Goal: Information Seeking & Learning: Learn about a topic

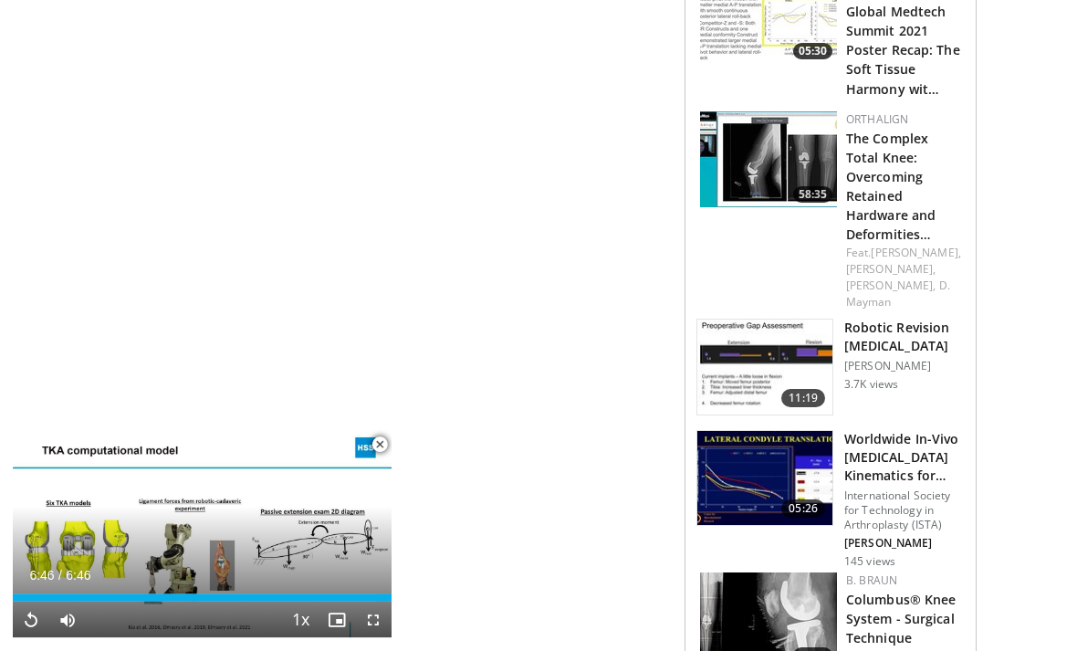
scroll to position [1571, 0]
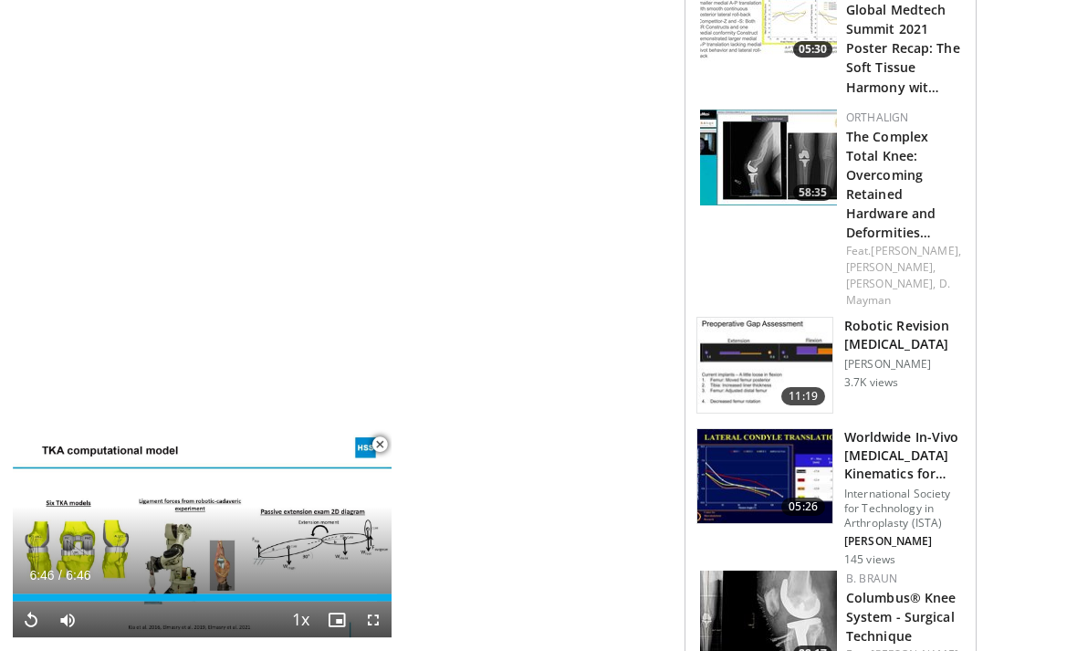
click at [405, 506] on div "**********" at bounding box center [392, 41] width 584 height 2854
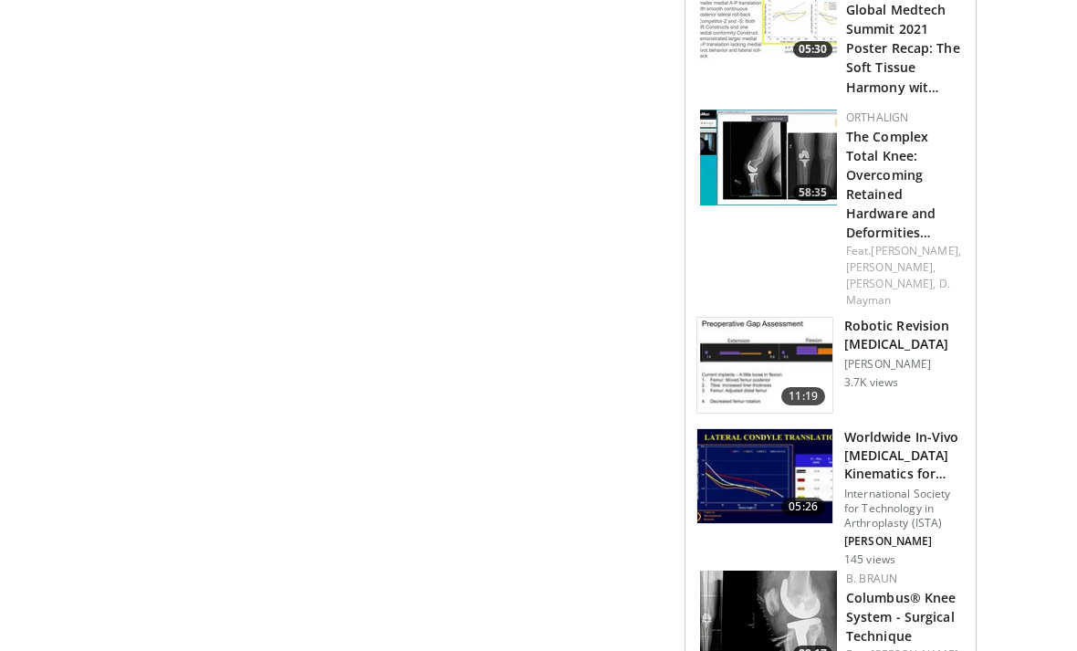
click at [383, 494] on div "**********" at bounding box center [392, 40] width 584 height 2854
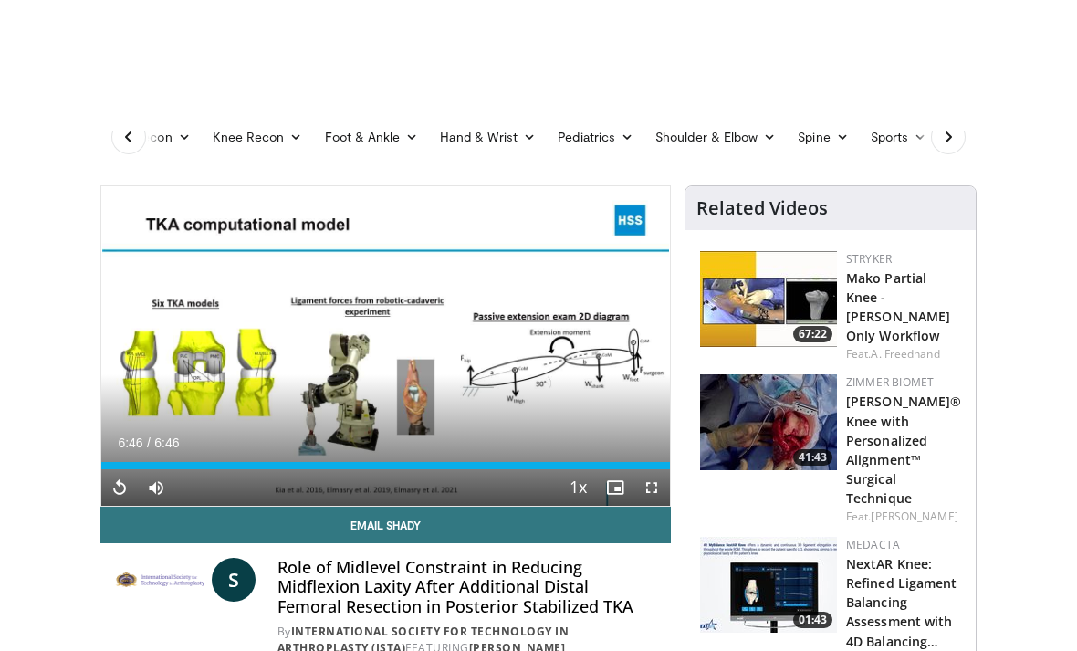
scroll to position [0, 0]
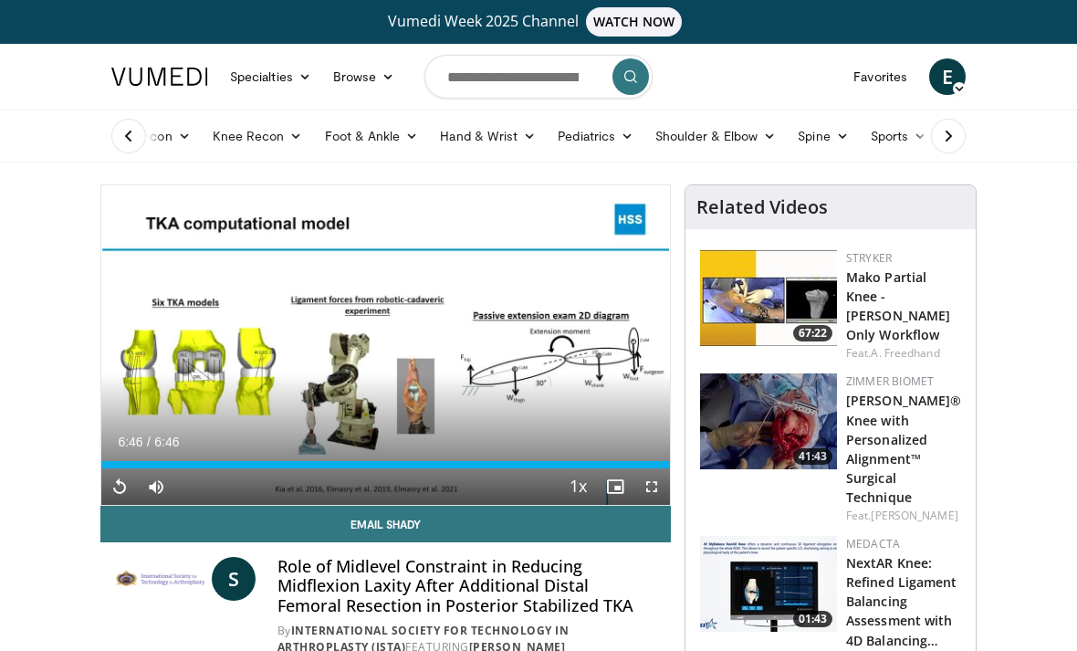
click at [288, 142] on link "Knee Recon" at bounding box center [258, 136] width 112 height 37
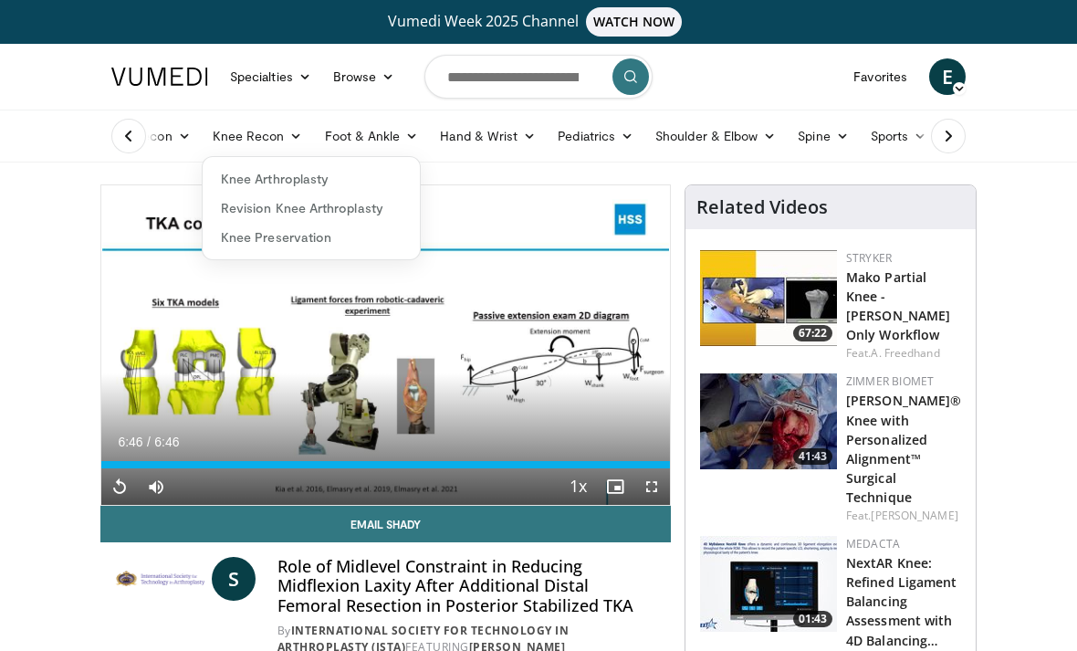
click at [300, 179] on link "Knee Arthroplasty" at bounding box center [311, 178] width 217 height 29
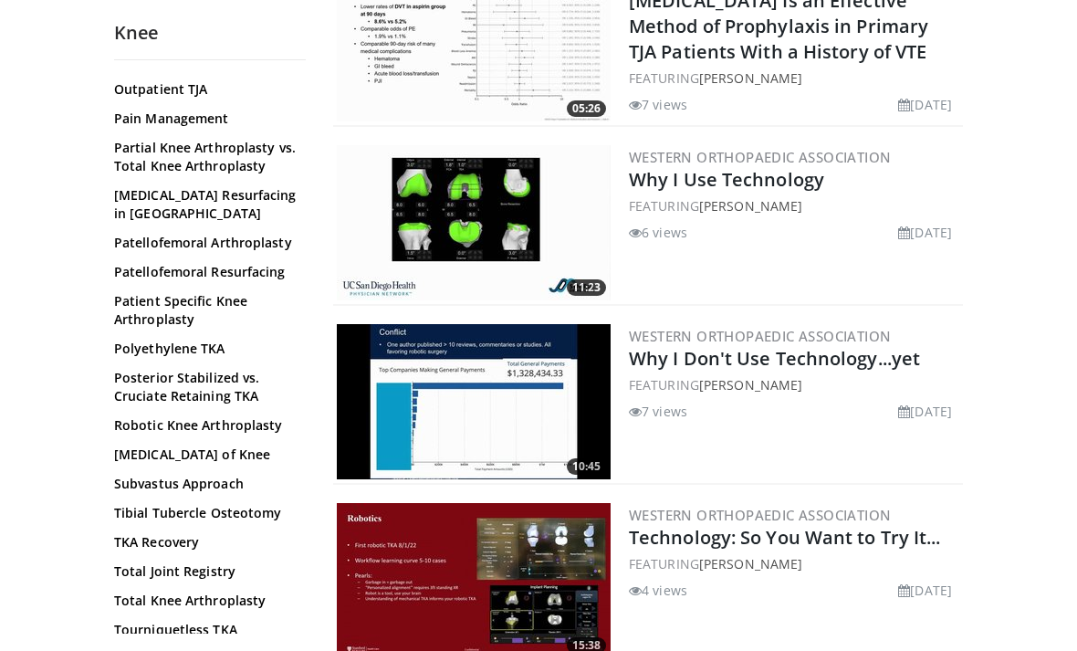
scroll to position [1287, 0]
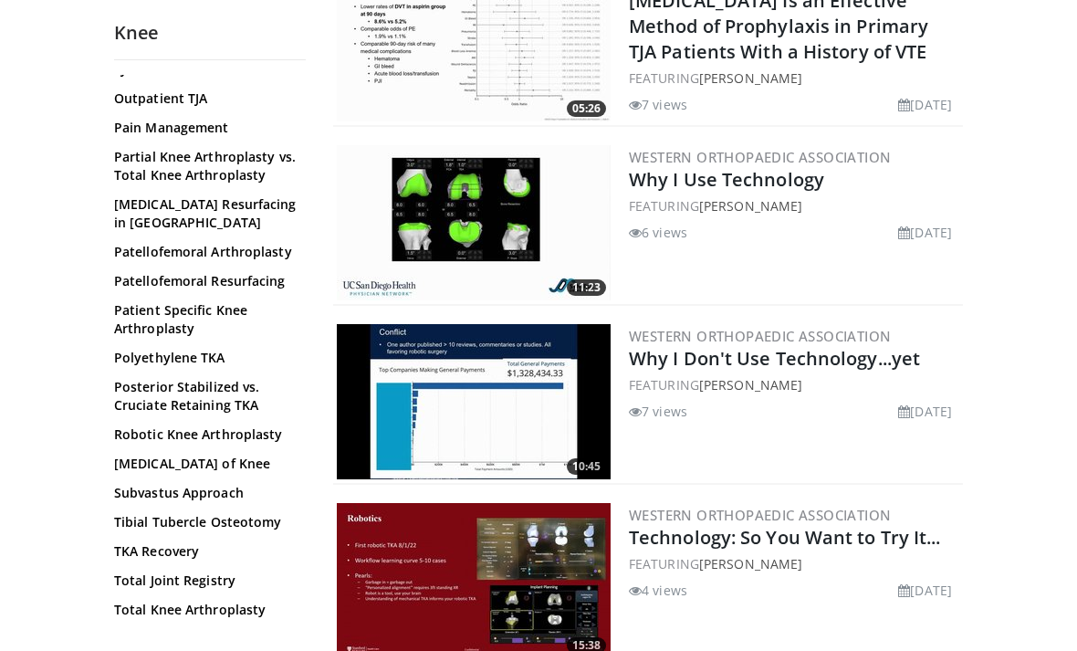
click at [184, 484] on link "Subvastus Approach" at bounding box center [205, 493] width 183 height 18
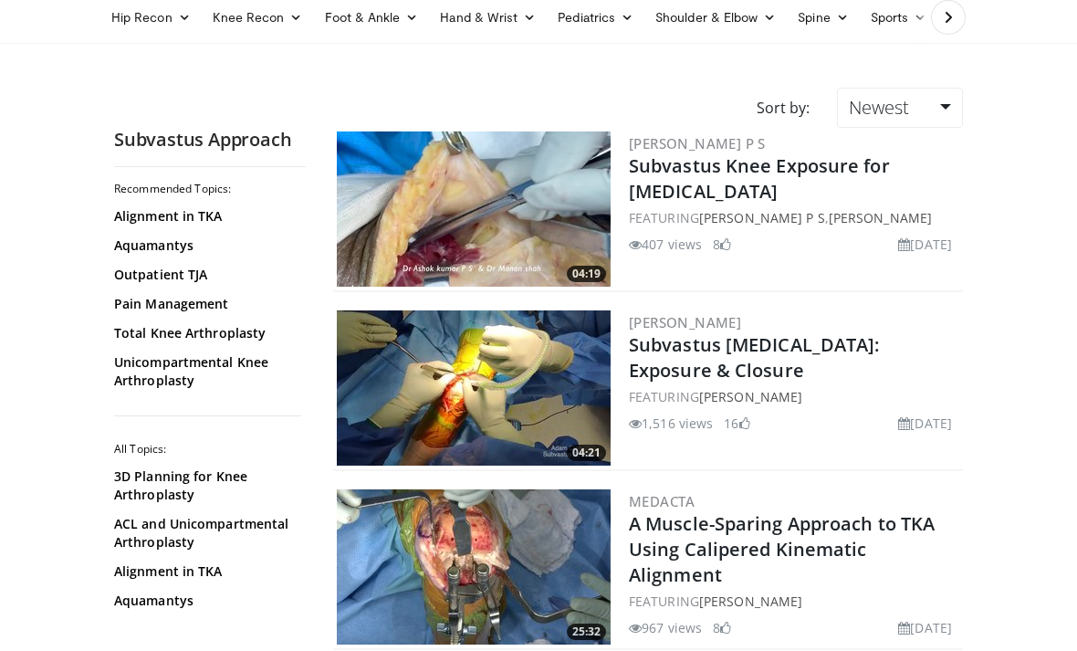
scroll to position [121, 0]
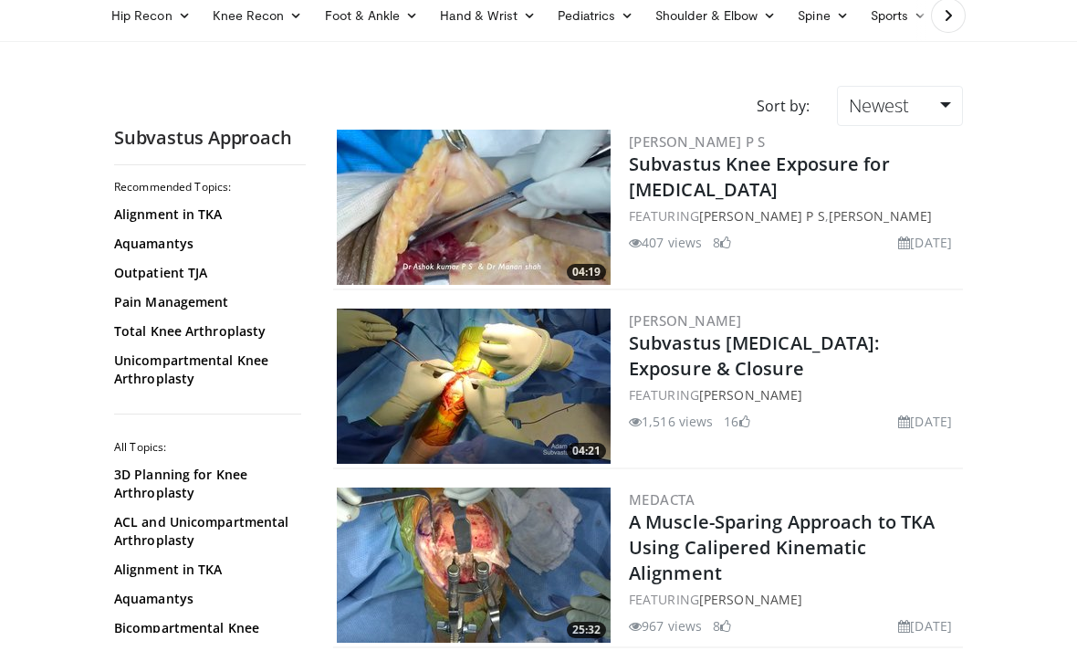
click at [521, 205] on img at bounding box center [474, 207] width 274 height 155
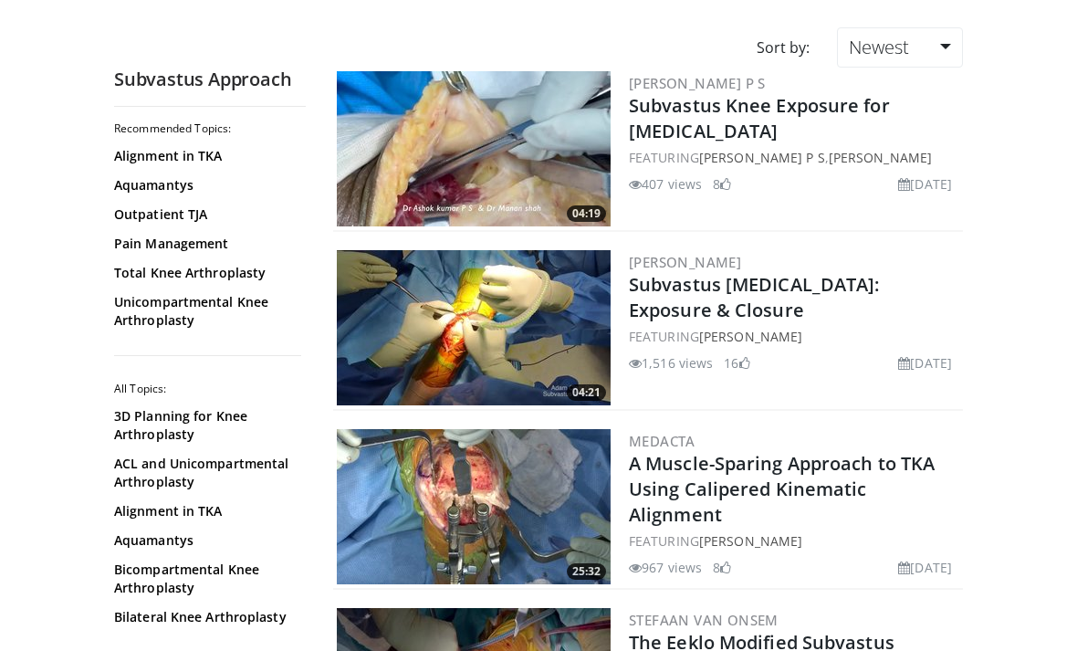
click at [467, 323] on img at bounding box center [474, 327] width 274 height 155
